Goal: Task Accomplishment & Management: Manage account settings

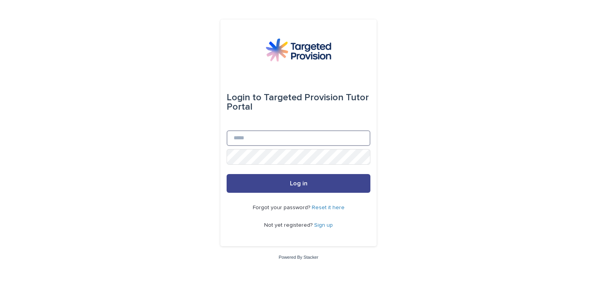
type input "**********"
click at [349, 184] on button "Log in" at bounding box center [299, 183] width 144 height 19
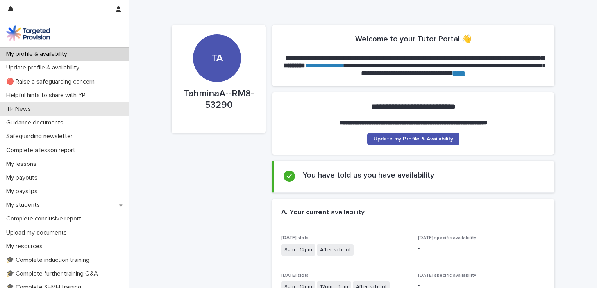
click at [46, 108] on div "TP News" at bounding box center [64, 109] width 129 height 14
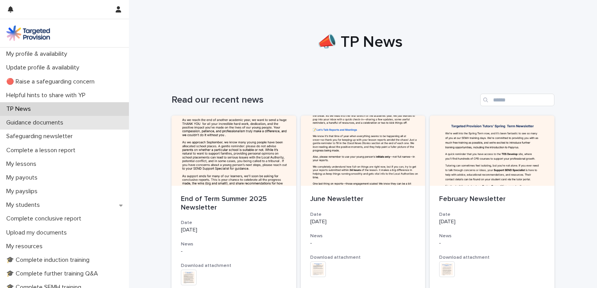
click at [111, 127] on div "Guidance documents" at bounding box center [64, 123] width 129 height 14
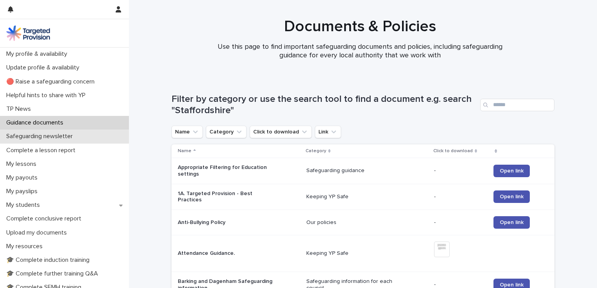
click at [103, 143] on div "Safeguarding newsletter" at bounding box center [64, 137] width 129 height 14
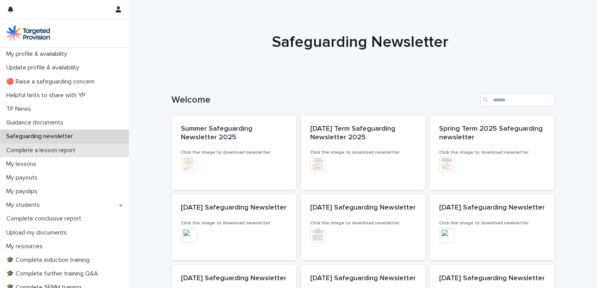
click at [98, 152] on div "Complete a lesson report" at bounding box center [64, 151] width 129 height 14
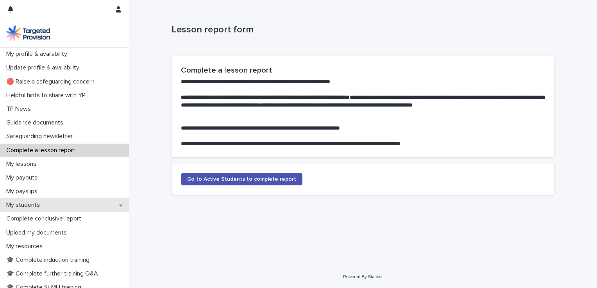
click at [116, 200] on div "My students" at bounding box center [64, 205] width 129 height 14
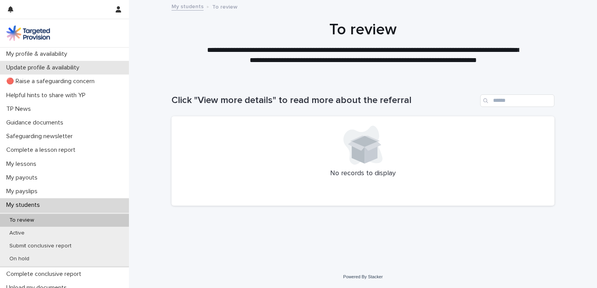
click at [36, 66] on p "Update profile & availability" at bounding box center [44, 67] width 82 height 7
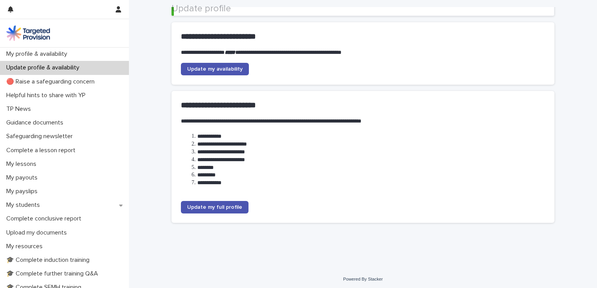
scroll to position [81, 0]
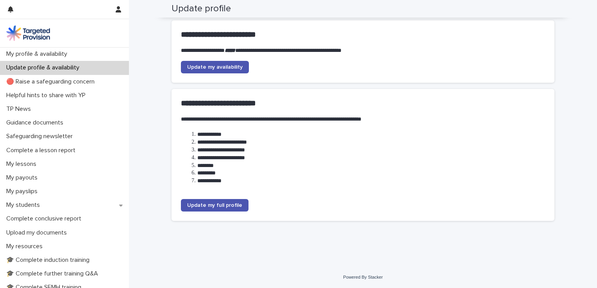
click at [38, 39] on img at bounding box center [28, 33] width 44 height 16
